Goal: Task Accomplishment & Management: Use online tool/utility

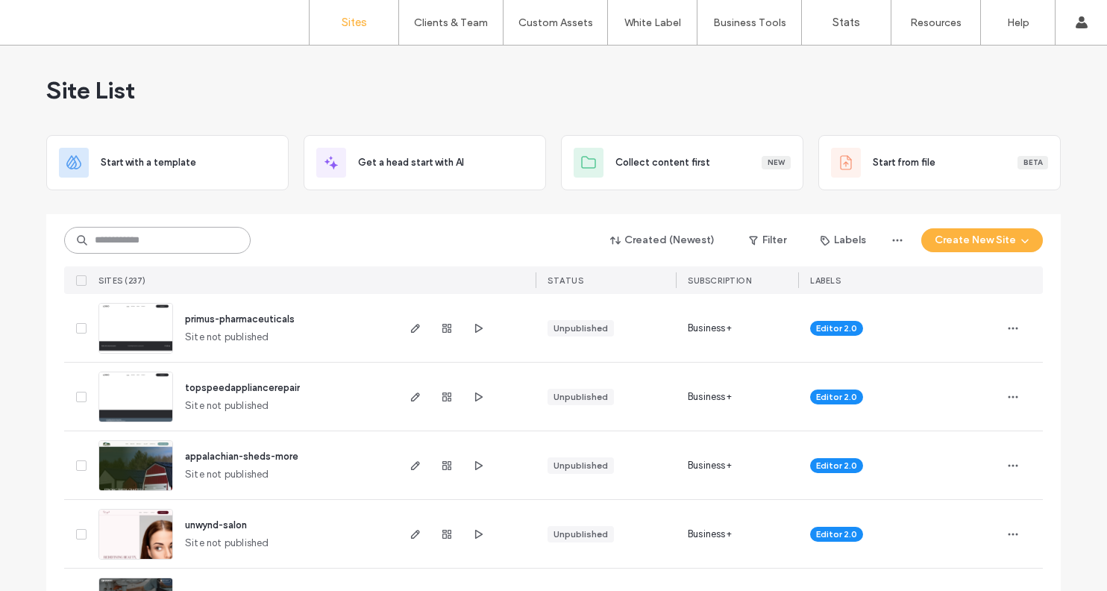
click at [157, 244] on input at bounding box center [157, 240] width 186 height 27
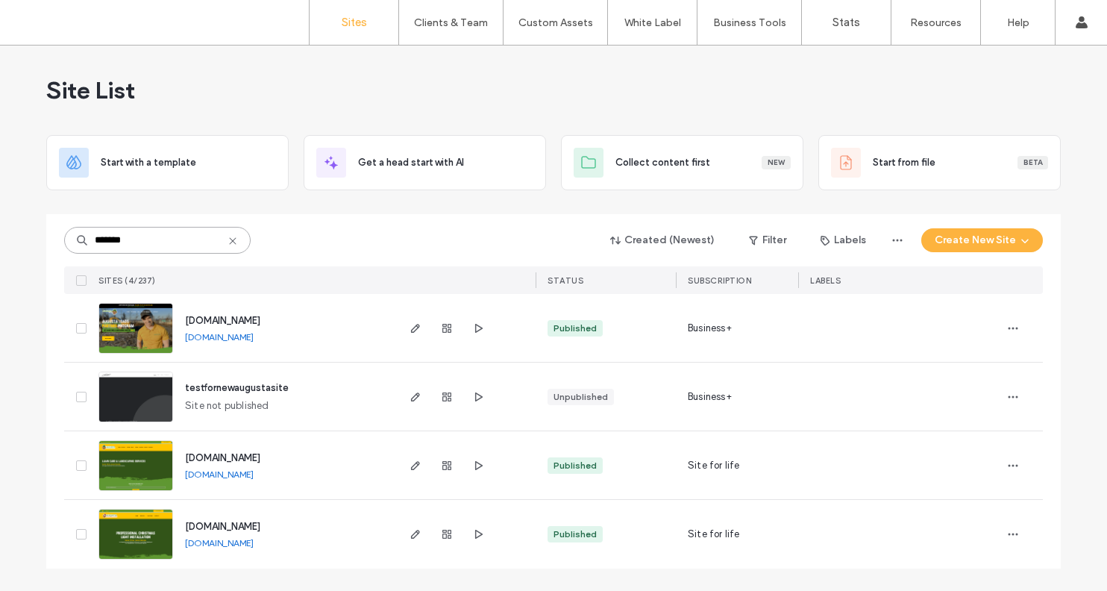
type input "*******"
click at [137, 462] on img at bounding box center [135, 491] width 73 height 101
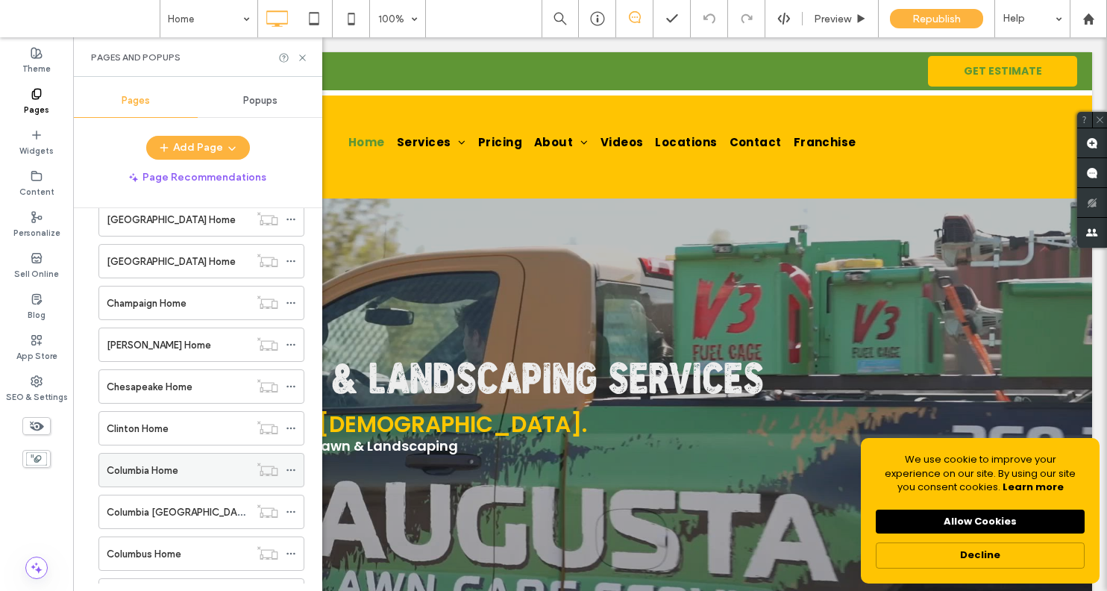
scroll to position [1571, 0]
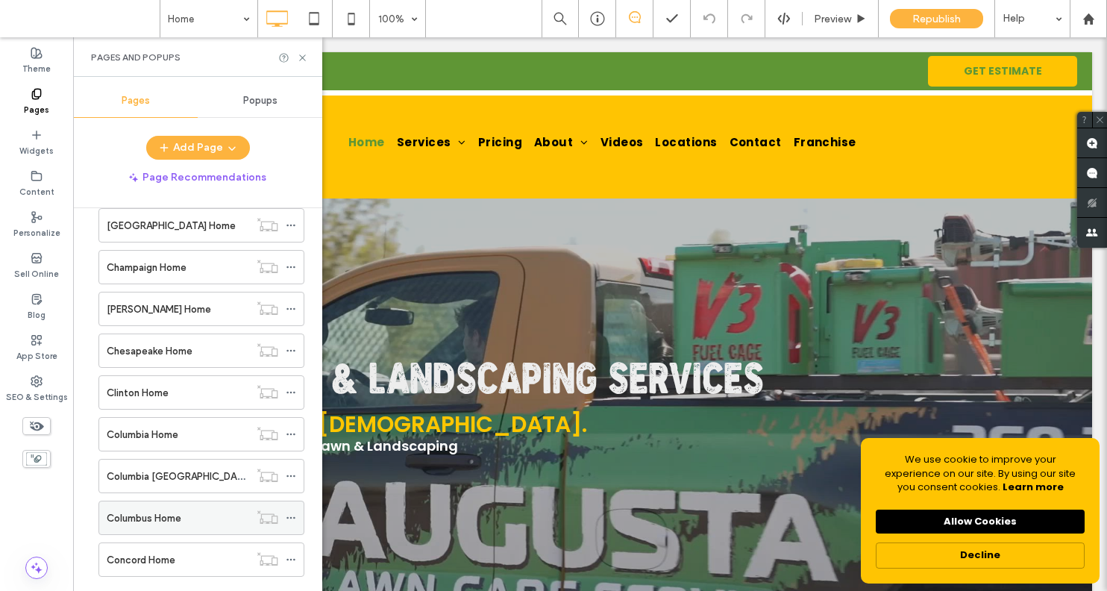
click at [169, 519] on label "Columbus Home" at bounding box center [144, 518] width 75 height 26
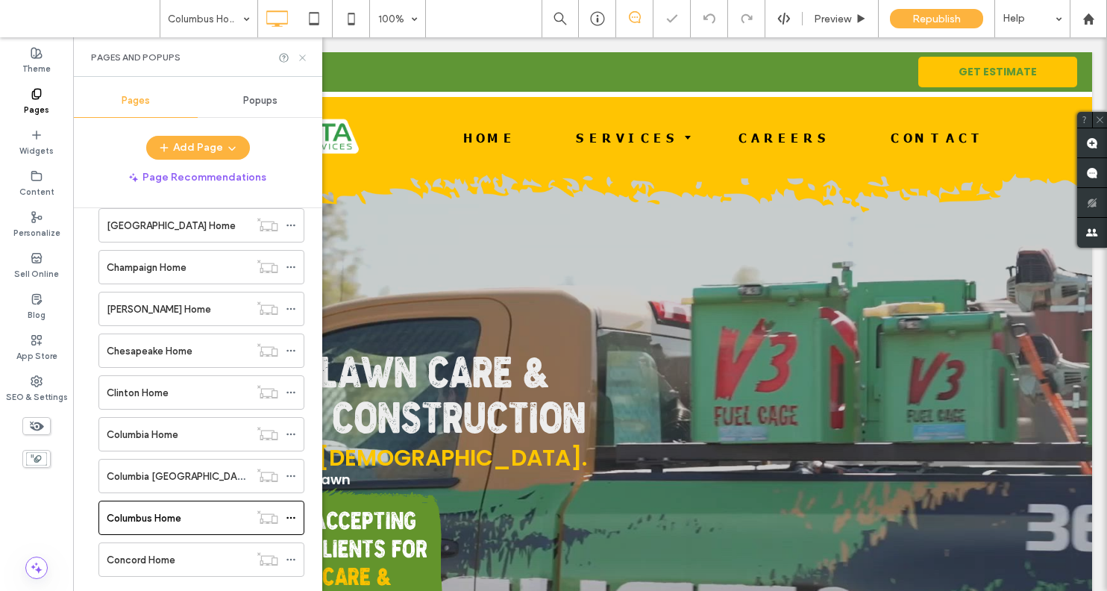
click at [303, 56] on use at bounding box center [302, 57] width 6 height 6
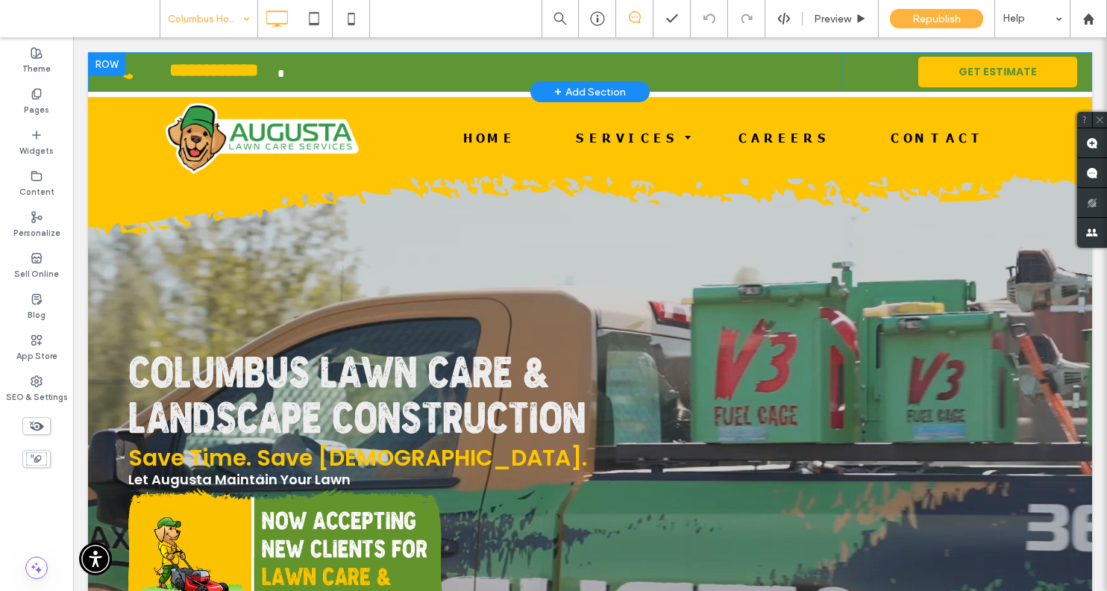
click at [389, 65] on div "**********" at bounding box center [464, 72] width 753 height 40
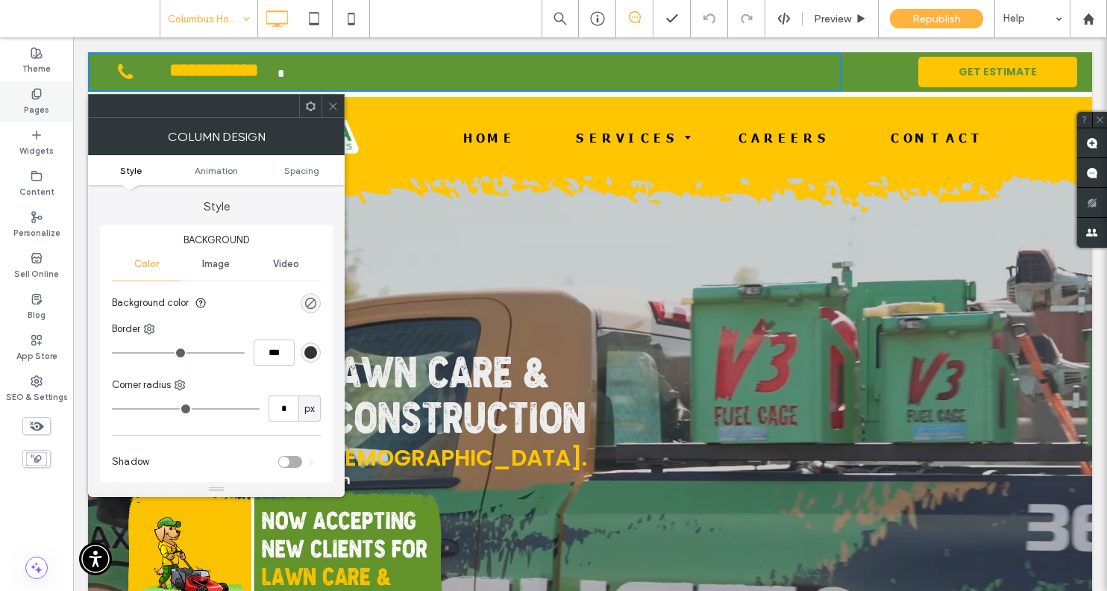
click at [40, 98] on icon at bounding box center [37, 94] width 12 height 12
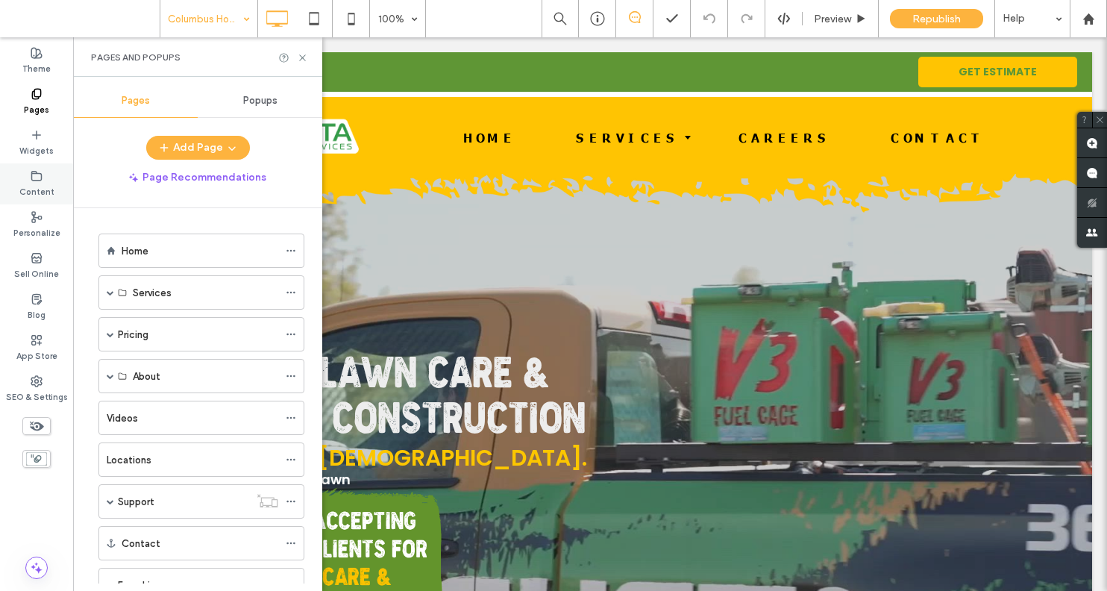
click at [40, 175] on icon at bounding box center [37, 176] width 12 height 12
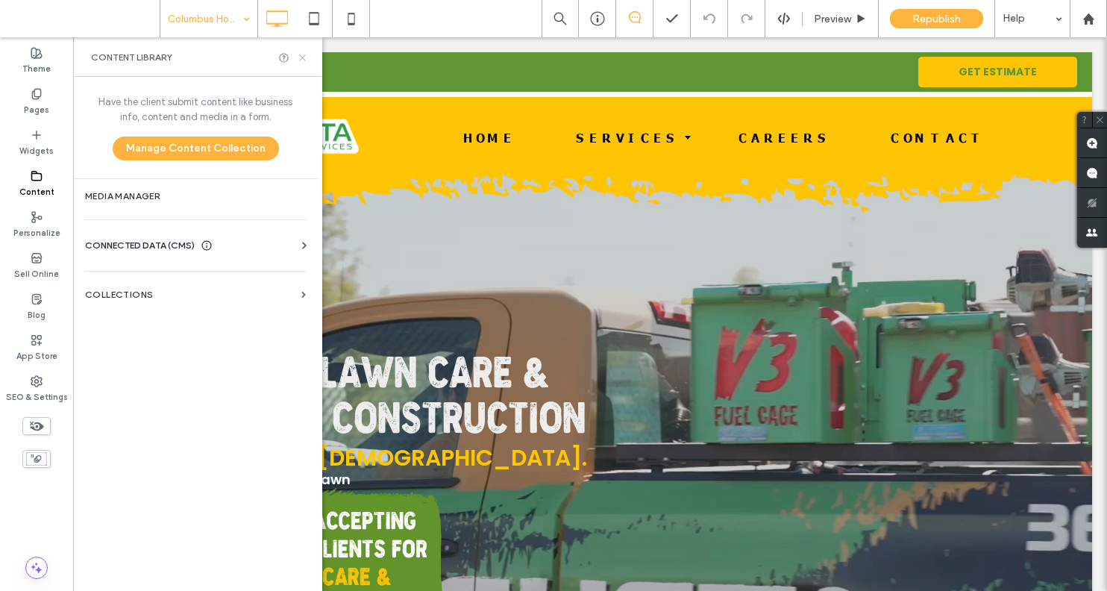
click at [304, 55] on use at bounding box center [302, 57] width 6 height 6
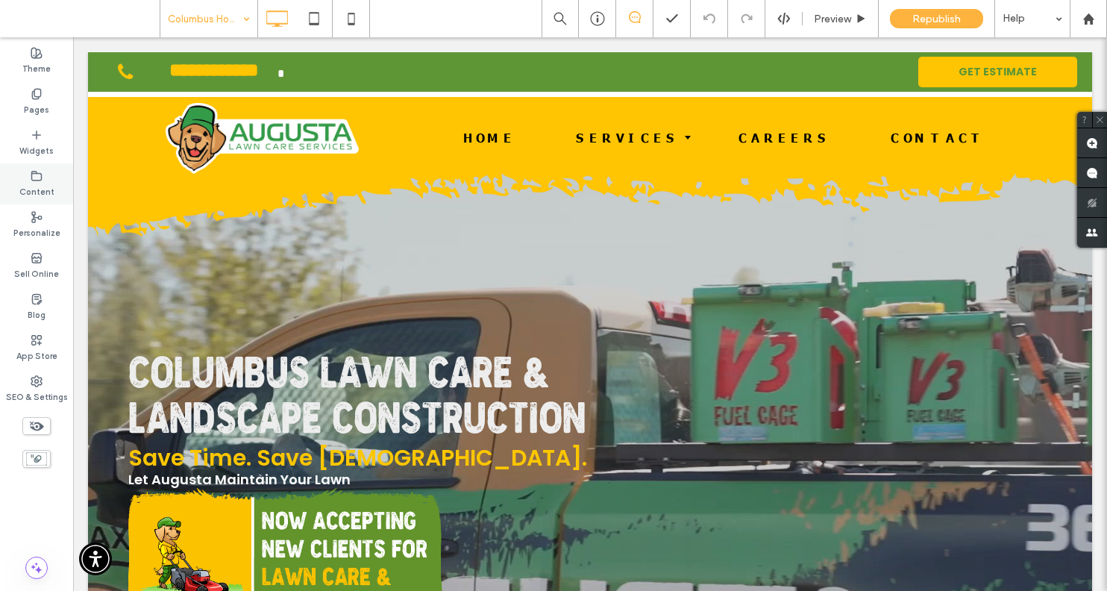
click at [37, 176] on icon at bounding box center [37, 176] width 12 height 12
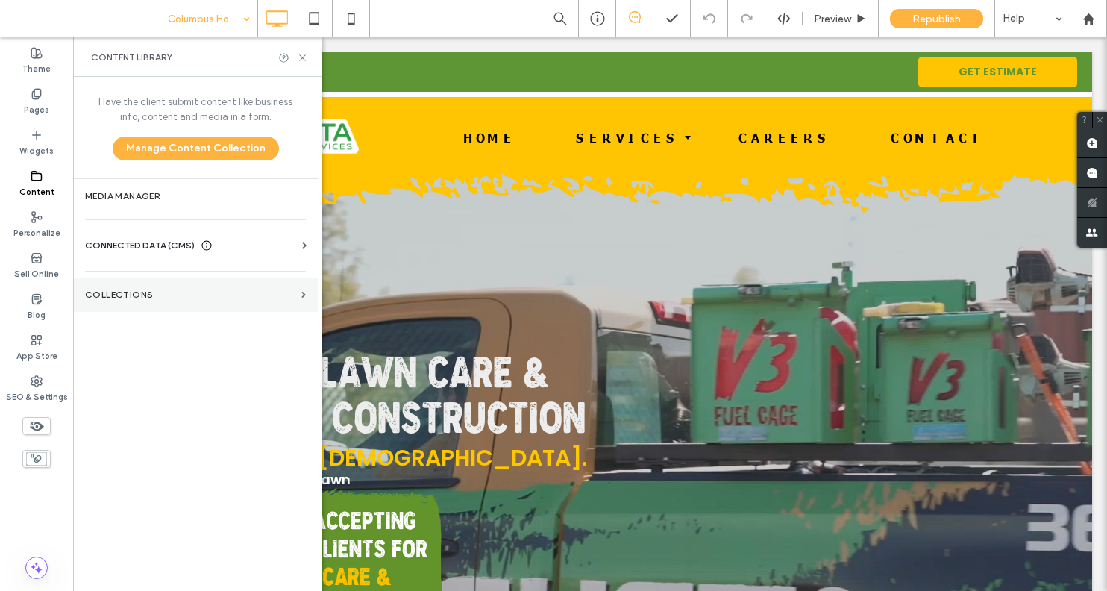
click at [113, 295] on label "Collections" at bounding box center [190, 294] width 210 height 10
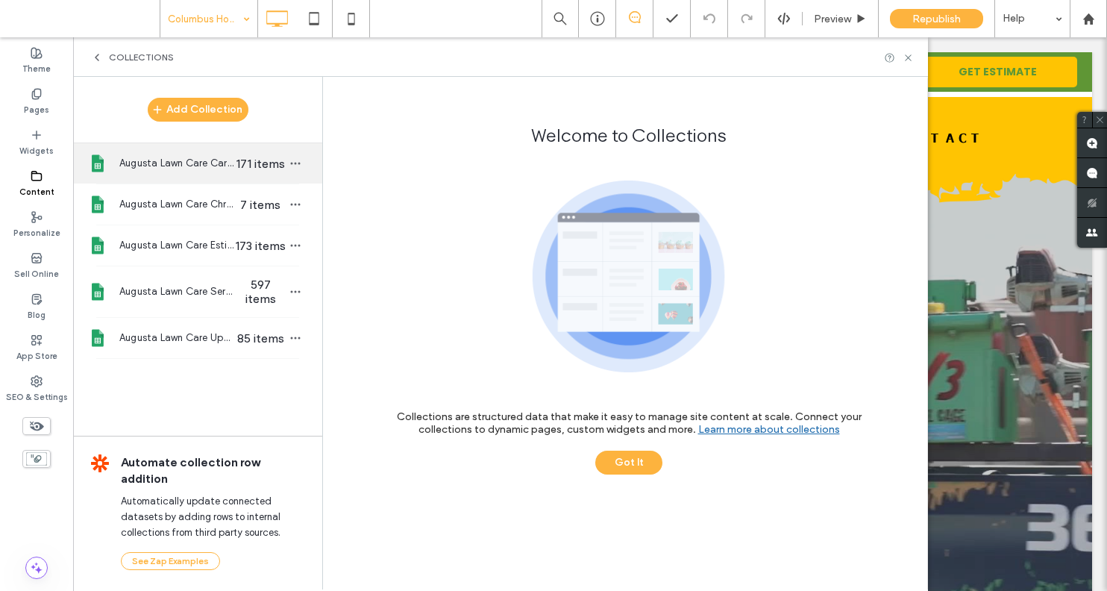
click at [163, 171] on span "Augusta Lawn Care Careers" at bounding box center [176, 163] width 115 height 15
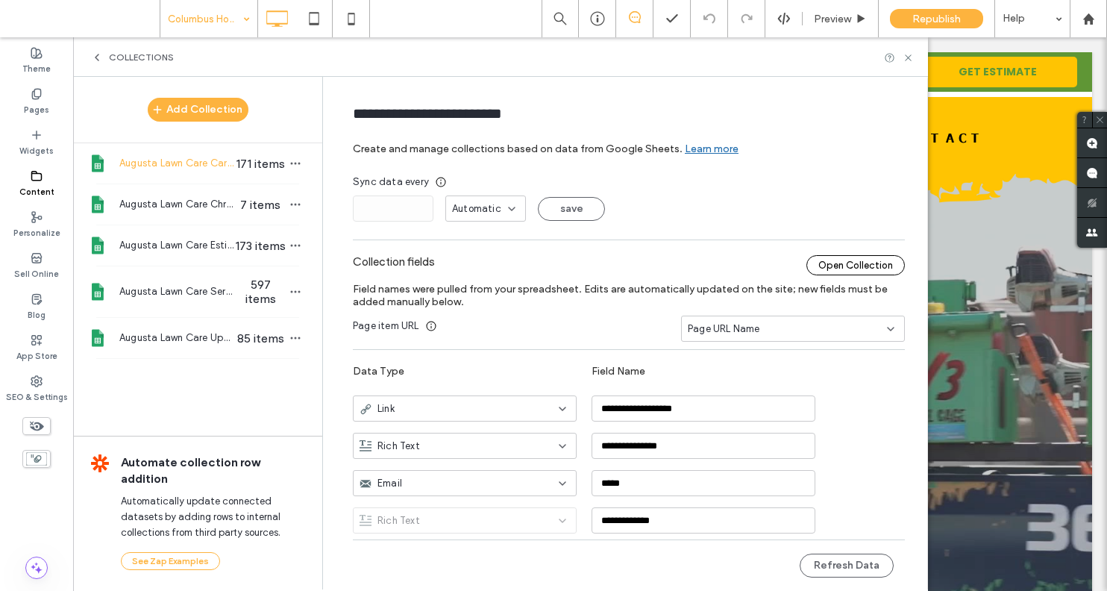
click at [862, 267] on div "Open Collection" at bounding box center [855, 265] width 98 height 20
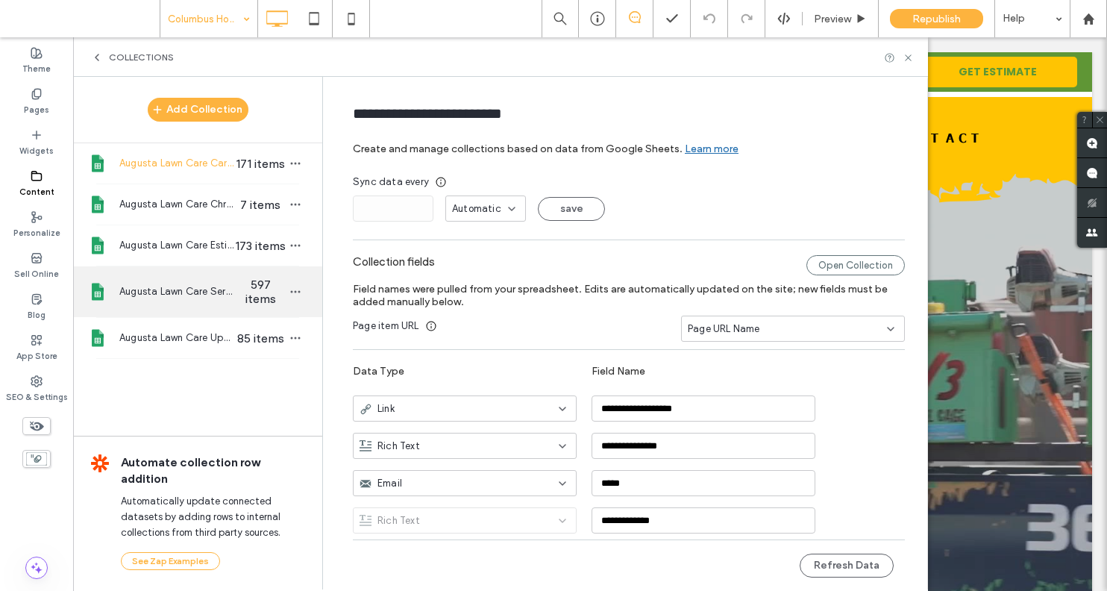
click at [211, 299] on span "Augusta Lawn Care Services" at bounding box center [176, 291] width 115 height 15
type input "**********"
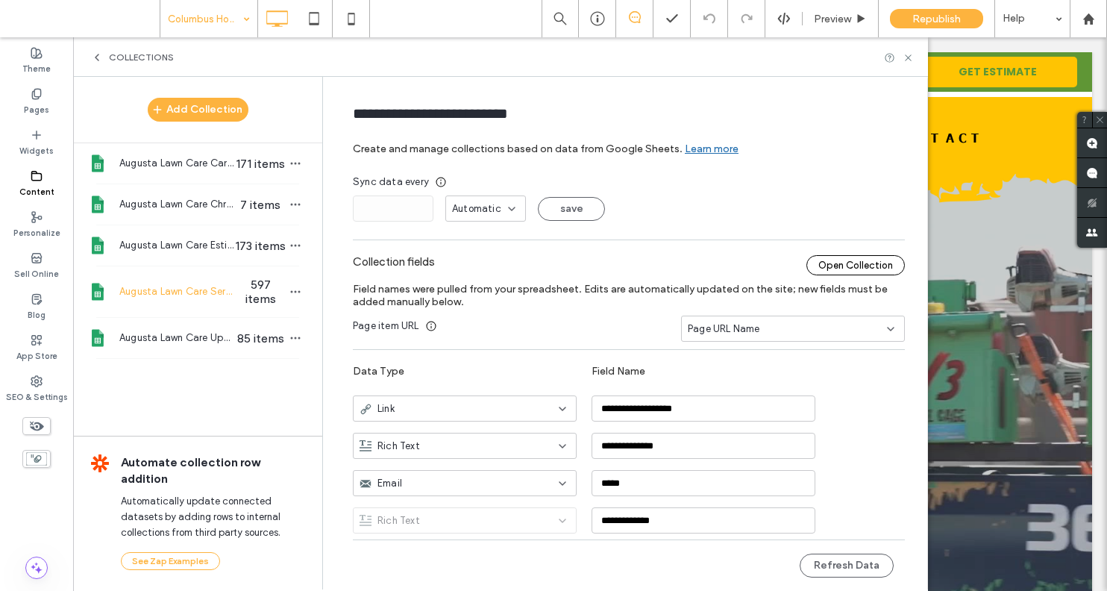
click at [838, 274] on div "Open Collection" at bounding box center [855, 265] width 98 height 20
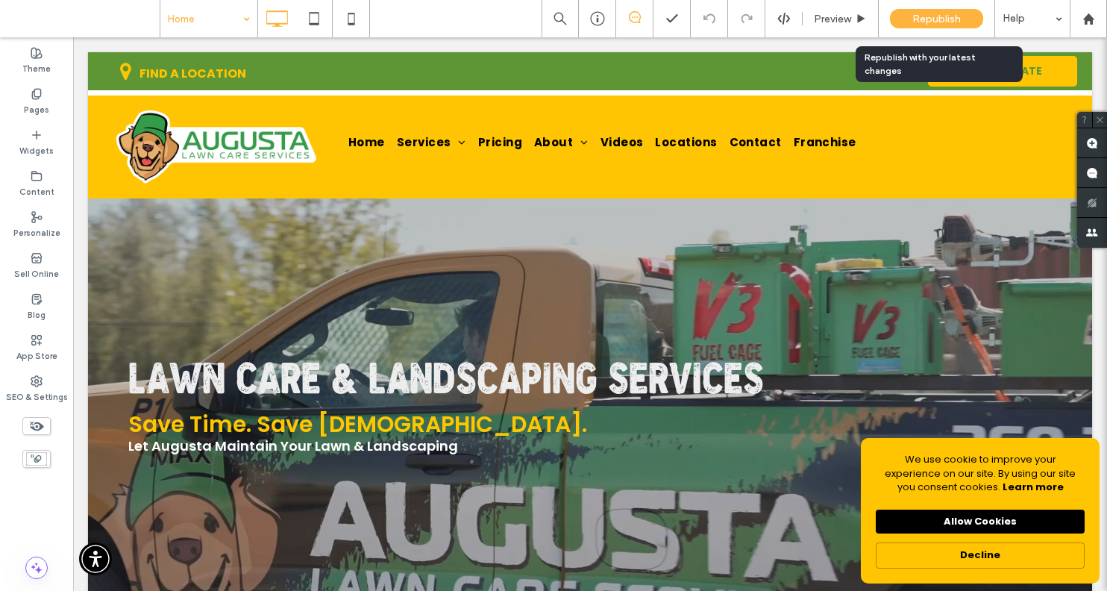
click at [921, 16] on span "Republish" at bounding box center [936, 19] width 48 height 13
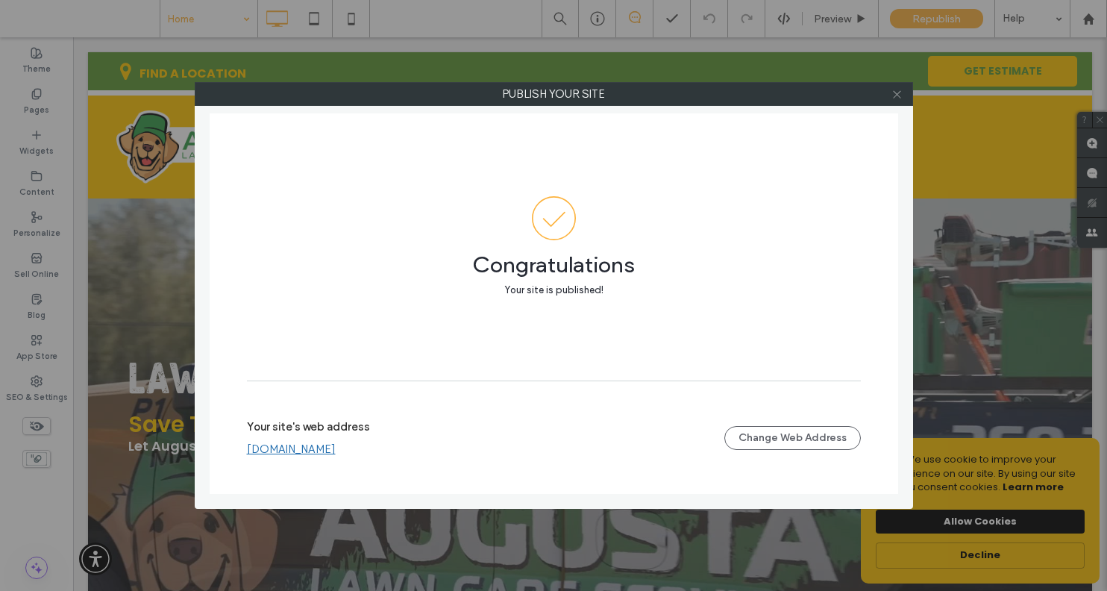
click at [897, 97] on icon at bounding box center [896, 94] width 11 height 11
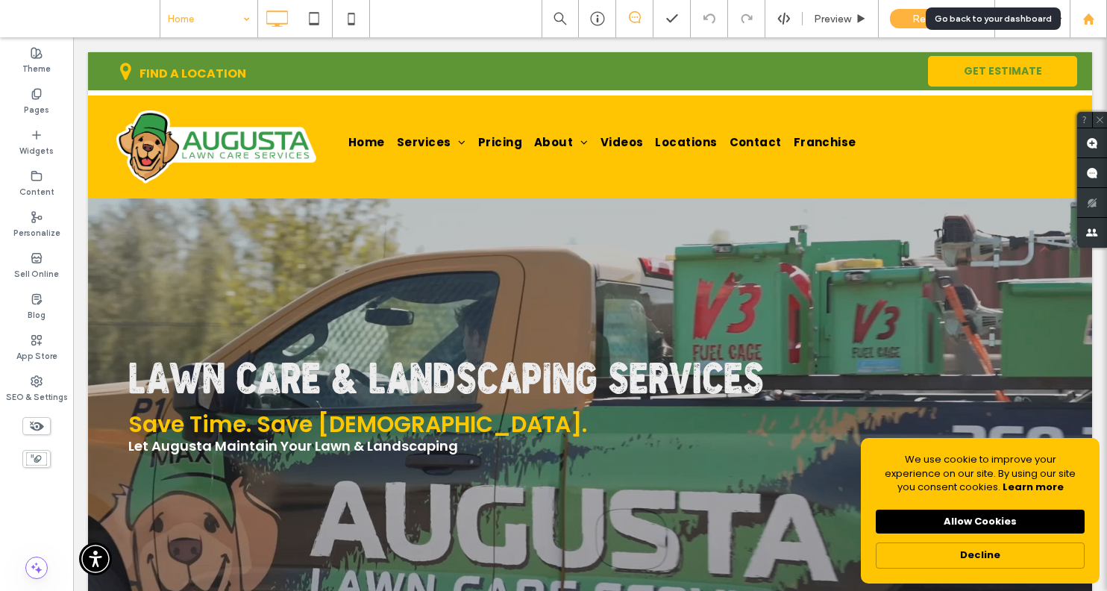
click at [1090, 20] on use at bounding box center [1087, 18] width 11 height 11
